Goal: Information Seeking & Learning: Find specific fact

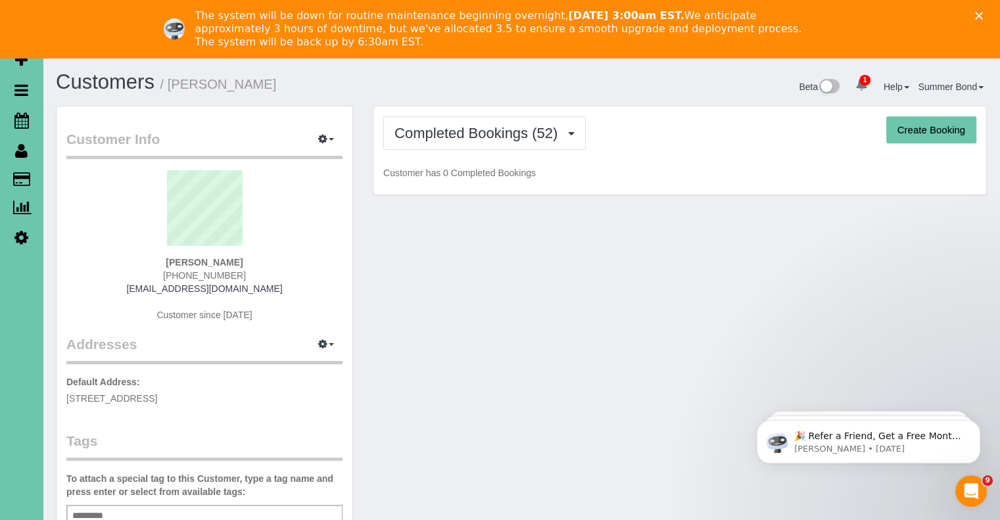
scroll to position [3545, 999]
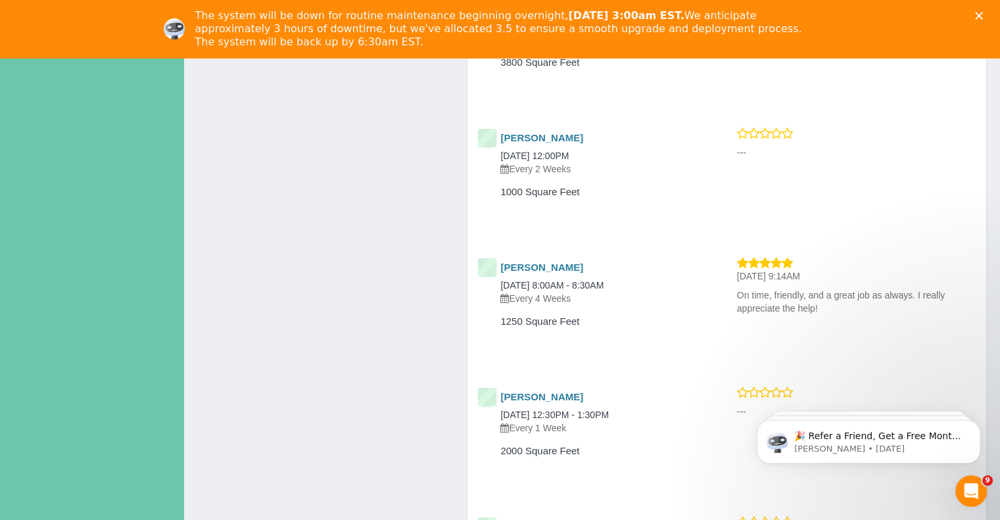
scroll to position [14321, 0]
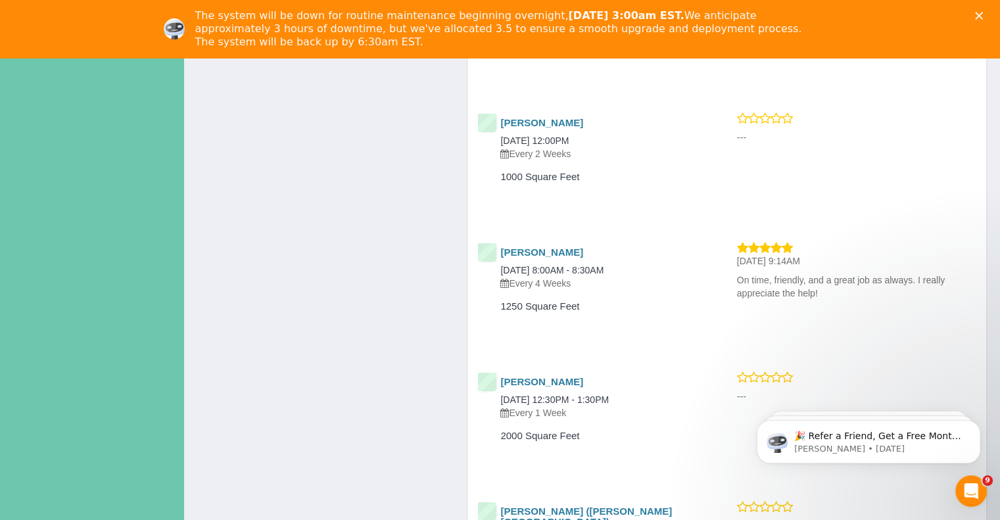
drag, startPoint x: 731, startPoint y: 212, endPoint x: 828, endPoint y: 225, distance: 98.1
click at [828, 241] on div "[DATE] 9:14AM On time, friendly, and a great job as always. I really appreciate…" at bounding box center [856, 273] width 259 height 64
copy p "On time, friendly, and a great job as always. I really appreciate the help!"
drag, startPoint x: 498, startPoint y: 187, endPoint x: 530, endPoint y: 189, distance: 32.3
click at [530, 247] on div "[PERSON_NAME] [DATE] 8:00AM - 8:30AM Every 4 Weeks" at bounding box center [587, 268] width 220 height 43
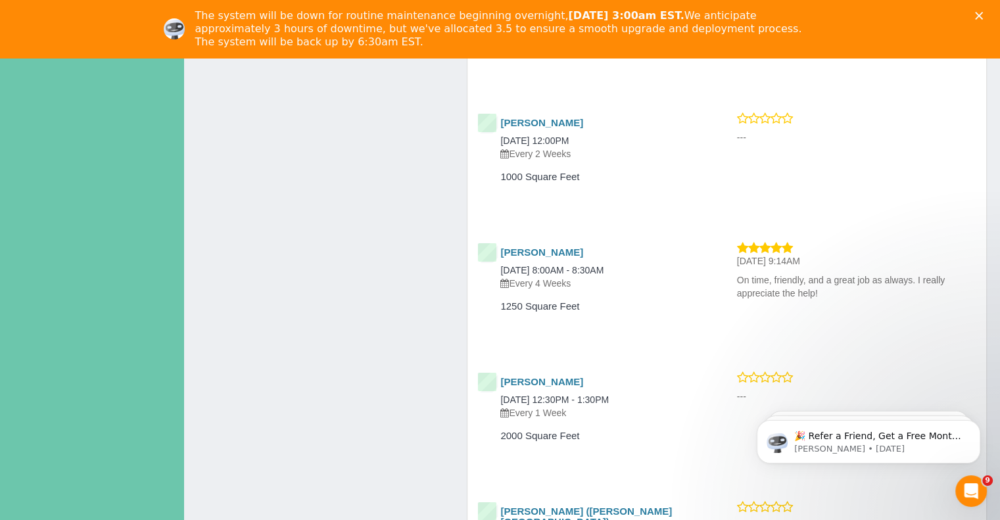
copy link "[PERSON_NAME]"
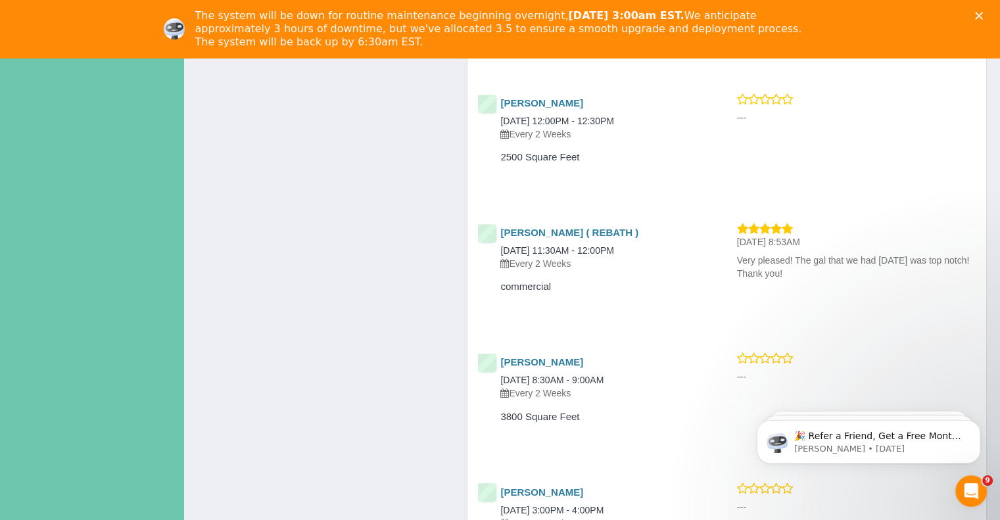
scroll to position [41955, 0]
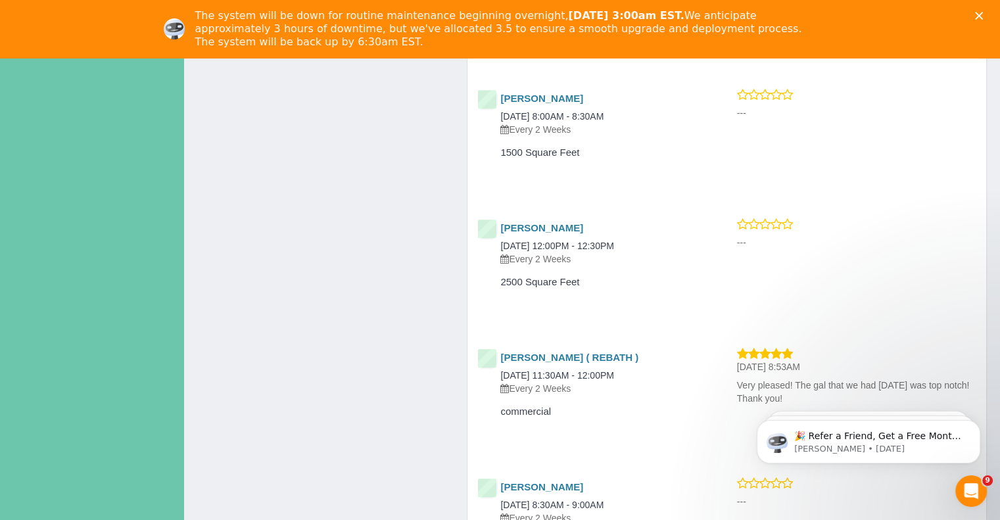
click at [729, 347] on div "[DATE] 8:53AM Very pleased! The gal that we had [DATE] was top notch! Thank you!" at bounding box center [856, 379] width 259 height 64
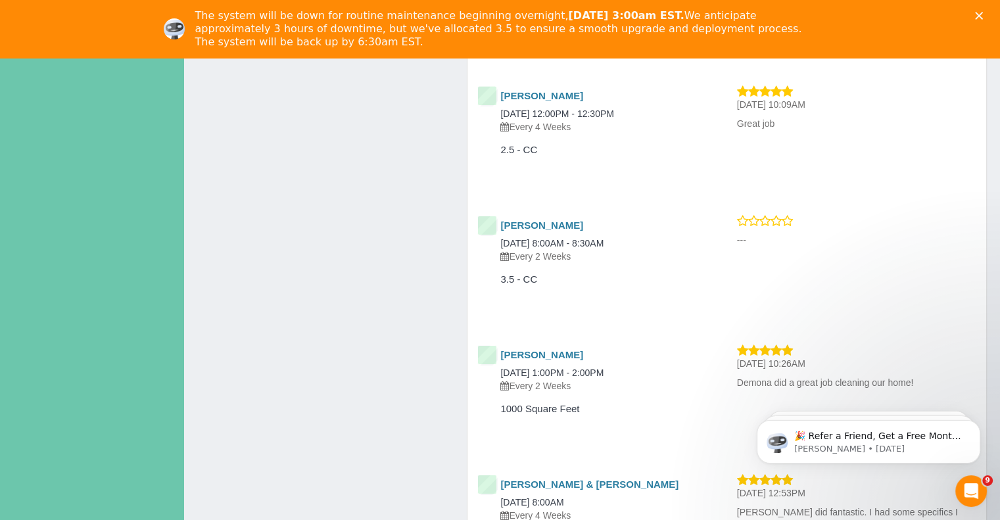
scroll to position [53104, 999]
drag, startPoint x: 727, startPoint y: 312, endPoint x: 925, endPoint y: 329, distance: 198.5
click at [925, 473] on div "[DATE] 12:53PM [PERSON_NAME] did fantastic. I had some specifics I wanted her t…" at bounding box center [856, 505] width 259 height 64
copy p "[PERSON_NAME] did fantastic. I had some specifics I wanted her to focus on and …"
drag, startPoint x: 501, startPoint y: 271, endPoint x: 559, endPoint y: 289, distance: 60.9
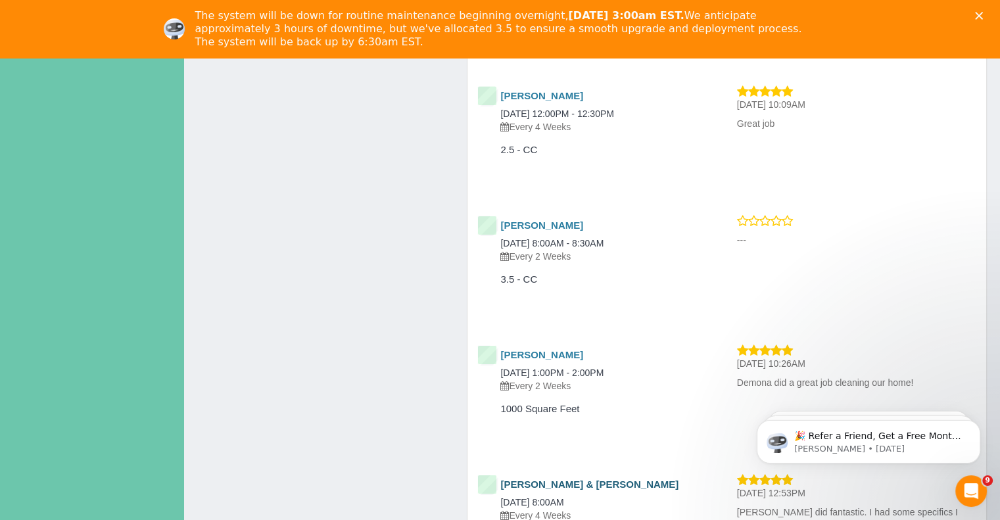
drag, startPoint x: 502, startPoint y: 277, endPoint x: 578, endPoint y: 277, distance: 76.3
copy link "[PERSON_NAME] & [PERSON_NAME]"
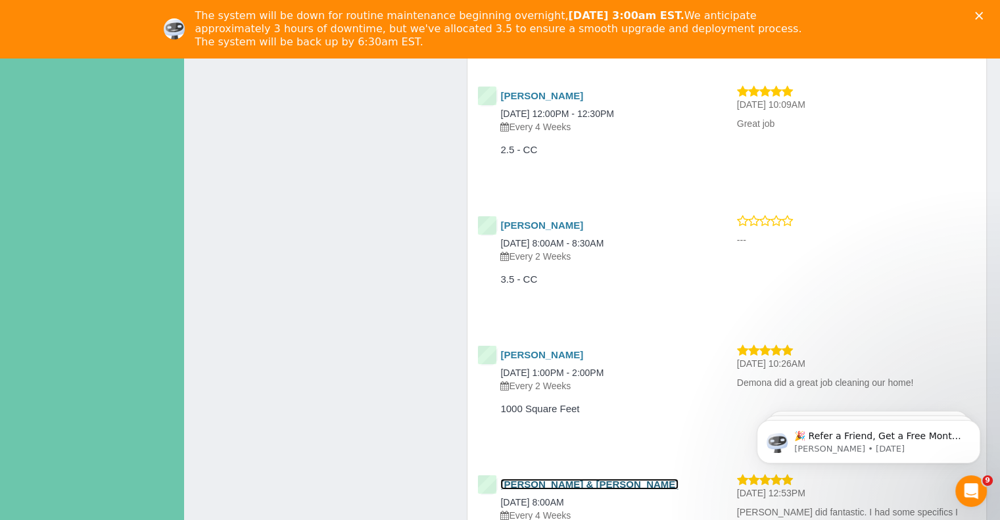
click at [573, 479] on link "[PERSON_NAME] & [PERSON_NAME]" at bounding box center [589, 484] width 178 height 11
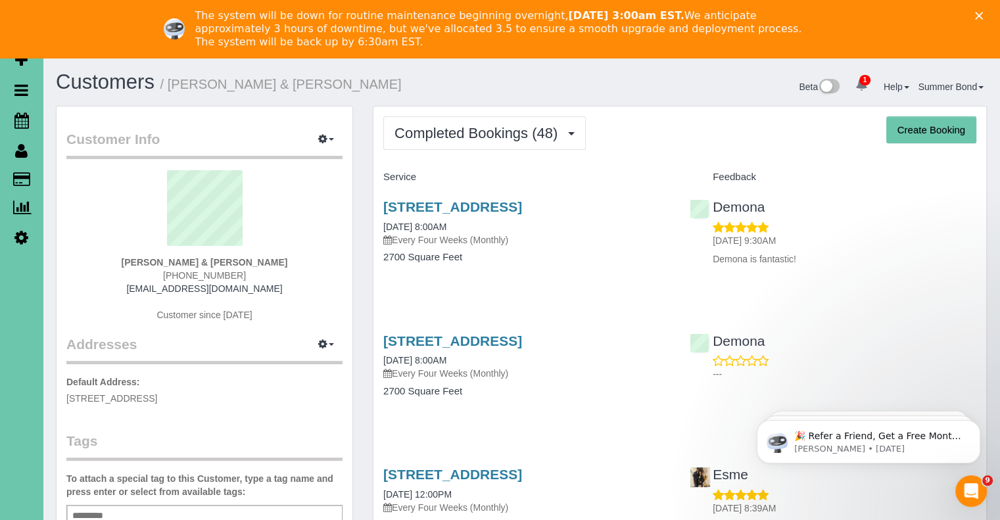
scroll to position [3585, 999]
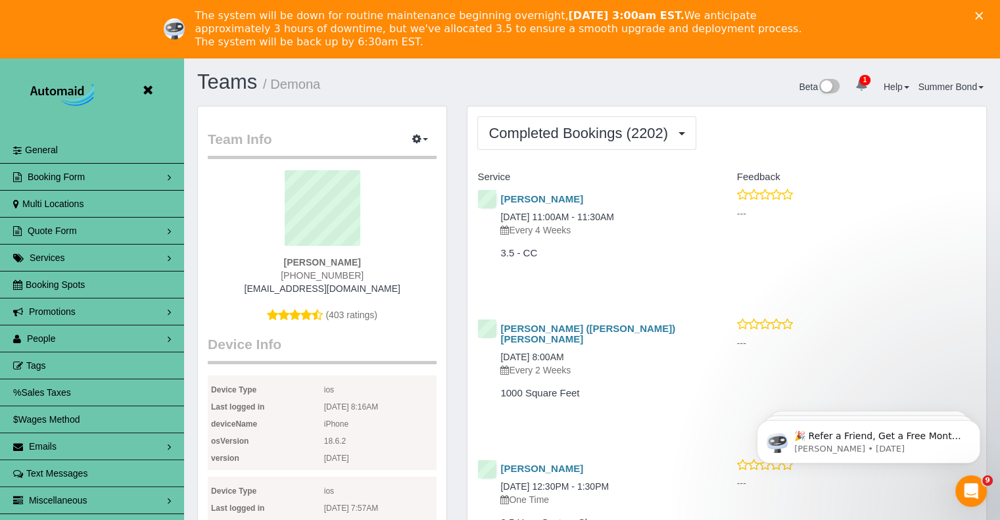
scroll to position [3563, 999]
